Goal: Navigation & Orientation: Find specific page/section

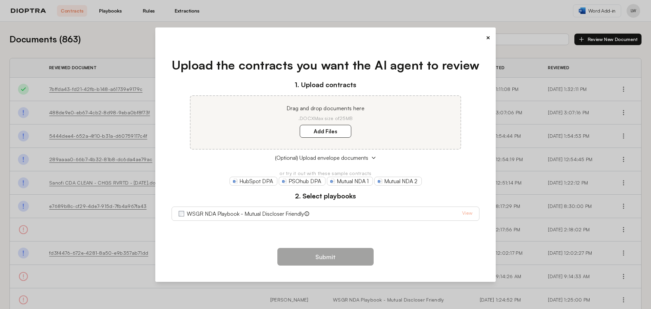
click at [486, 38] on button "×" at bounding box center [488, 37] width 4 height 9
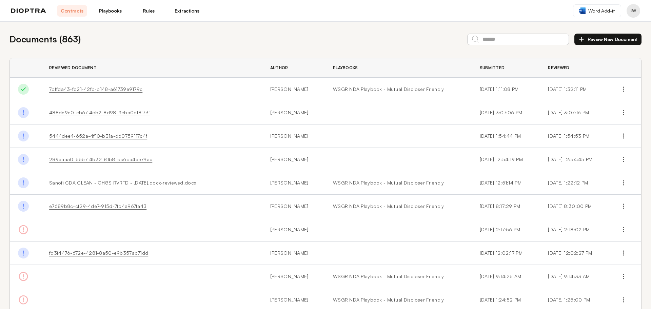
click at [41, 10] on img at bounding box center [28, 10] width 35 height 5
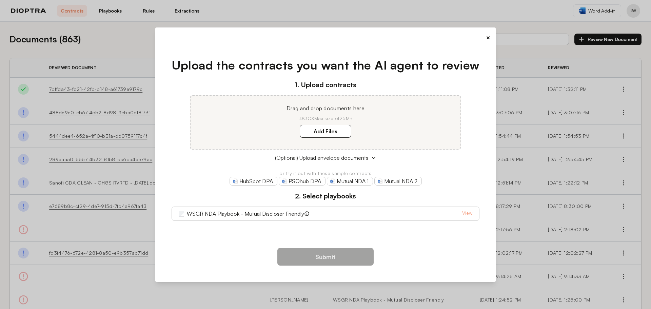
click at [489, 35] on button "×" at bounding box center [488, 37] width 4 height 9
click at [487, 38] on button "×" at bounding box center [488, 37] width 4 height 9
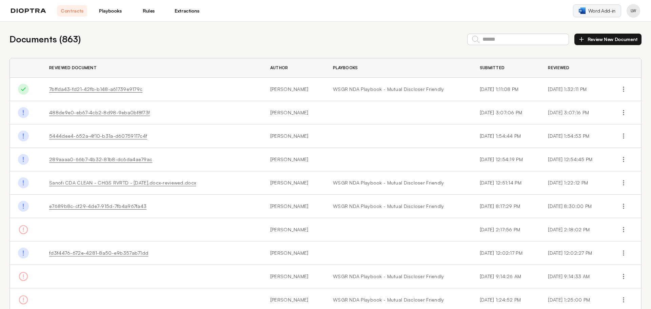
click at [594, 15] on link "Word Add-in" at bounding box center [597, 10] width 48 height 13
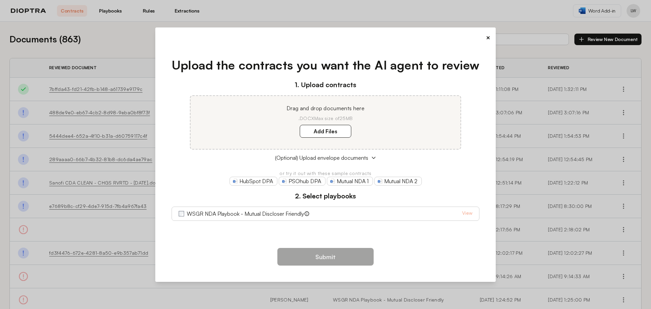
click at [487, 35] on button "×" at bounding box center [488, 37] width 4 height 9
